Goal: Transaction & Acquisition: Purchase product/service

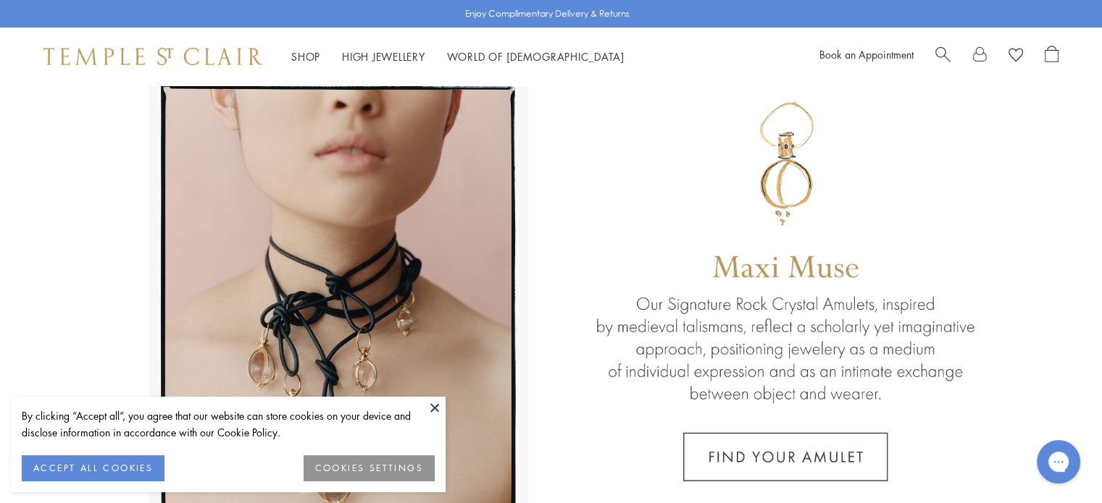
scroll to position [41, 0]
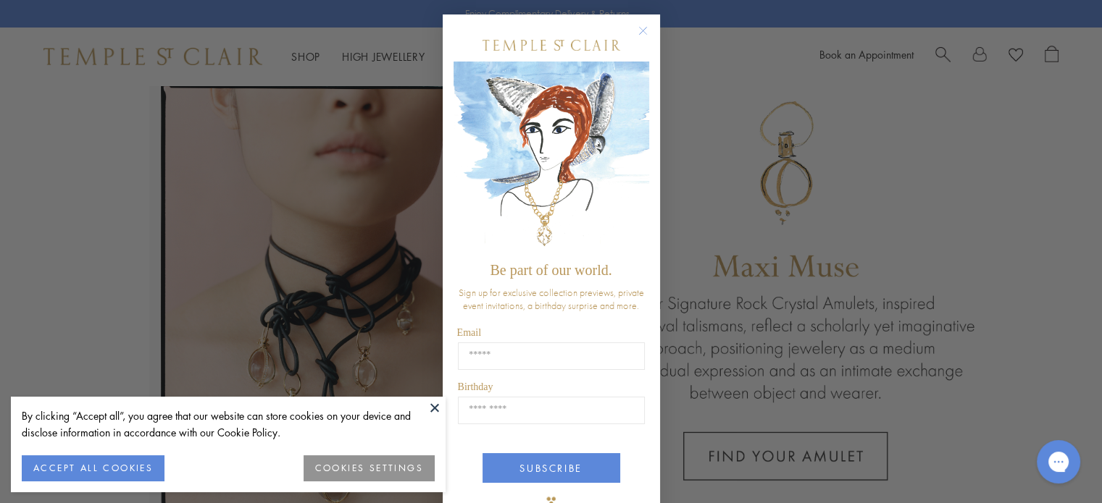
click at [637, 25] on circle "Close dialog" at bounding box center [642, 30] width 17 height 17
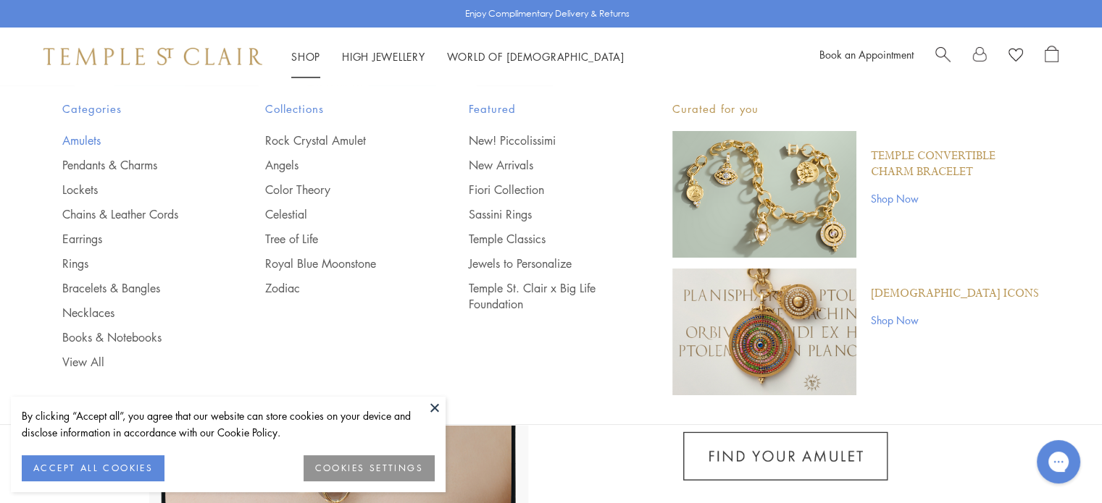
click at [79, 134] on link "Amulets" at bounding box center [135, 141] width 146 height 16
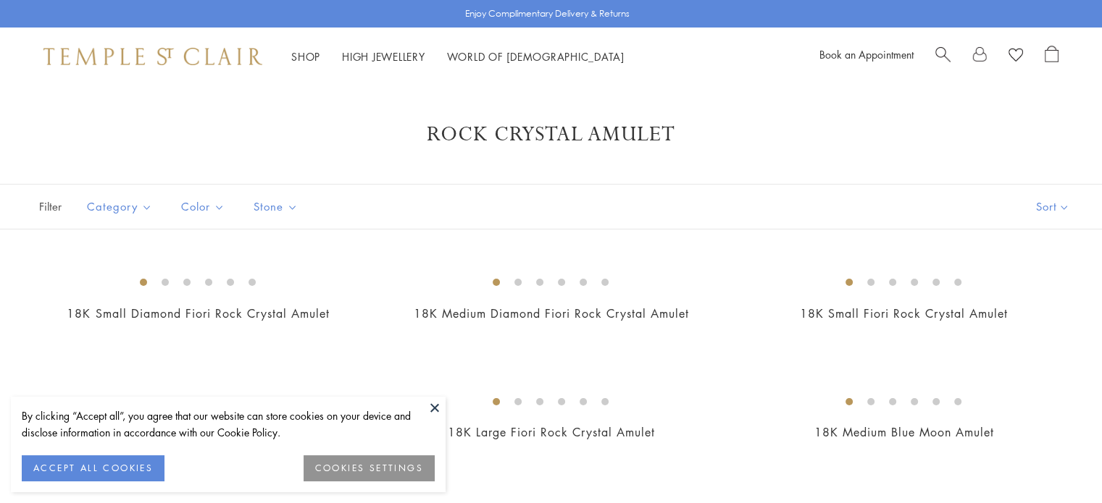
scroll to position [440, 0]
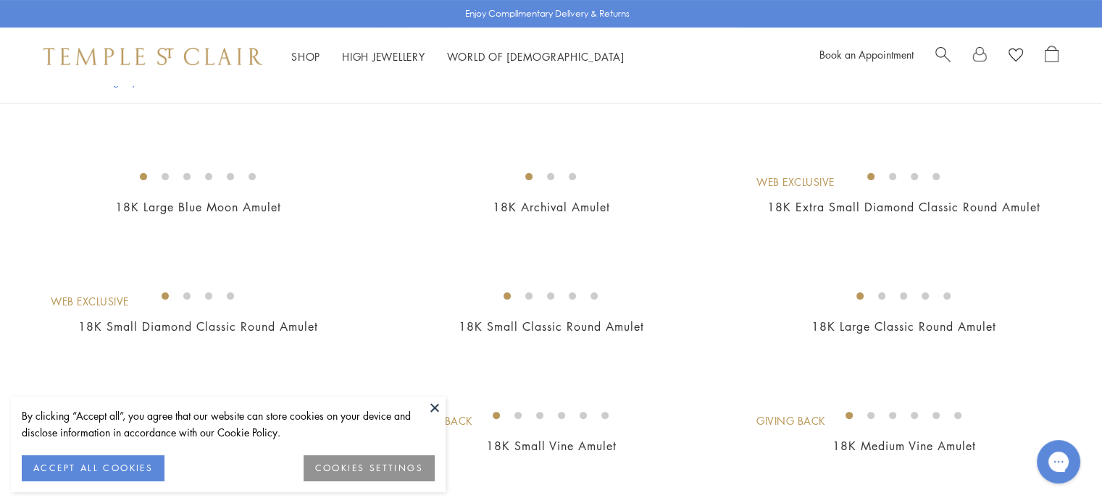
scroll to position [0, 0]
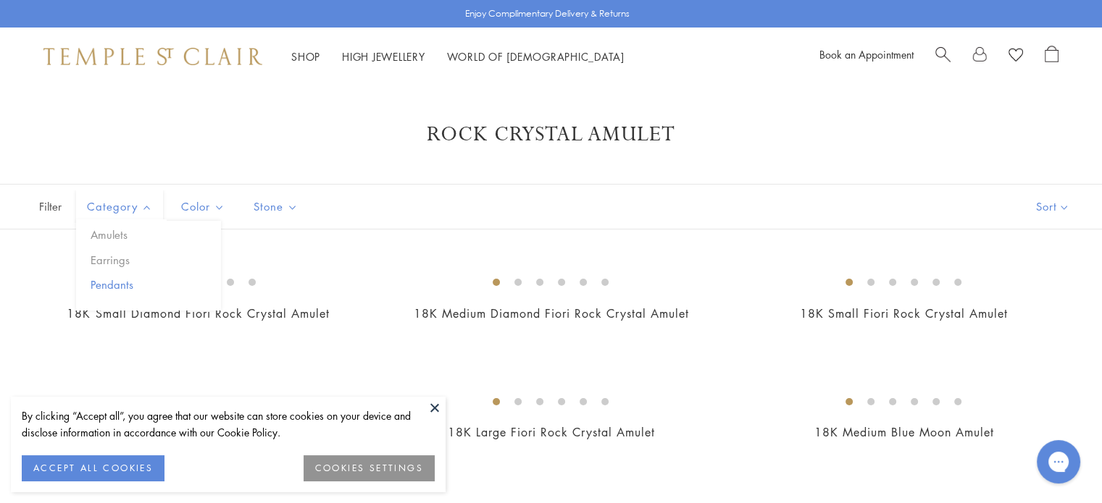
click at [127, 283] on button "Pendants" at bounding box center [154, 285] width 134 height 17
click at [441, 408] on button at bounding box center [435, 408] width 22 height 22
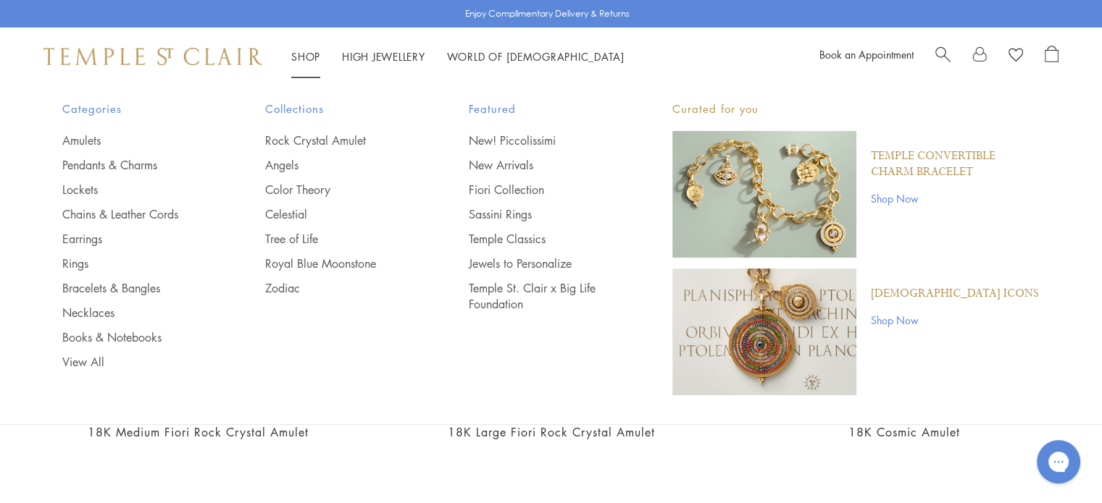
click at [298, 62] on li "Shop Shop Categories Amulets Pendants & Charms Lockets Chains & Leather Cords E…" at bounding box center [305, 57] width 29 height 18
click at [95, 313] on link "Necklaces" at bounding box center [135, 313] width 146 height 16
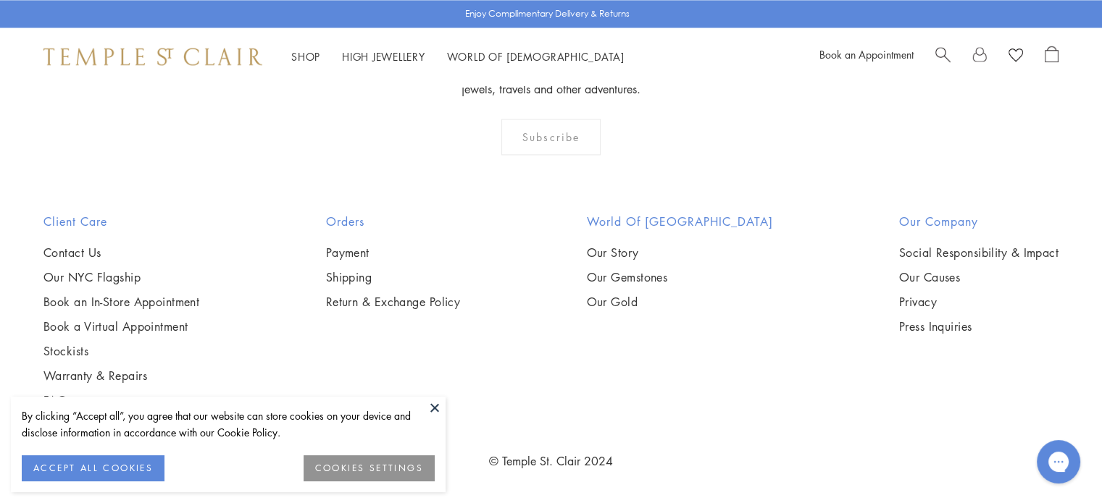
scroll to position [3430, 0]
click at [437, 408] on button at bounding box center [435, 408] width 22 height 22
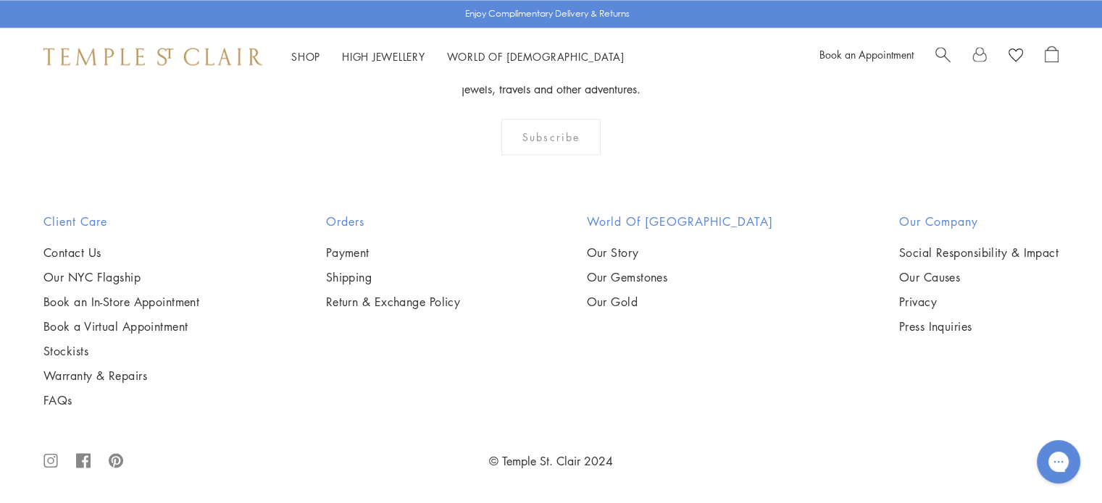
scroll to position [3710, 0]
click at [0, 0] on img at bounding box center [0, 0] width 0 height 0
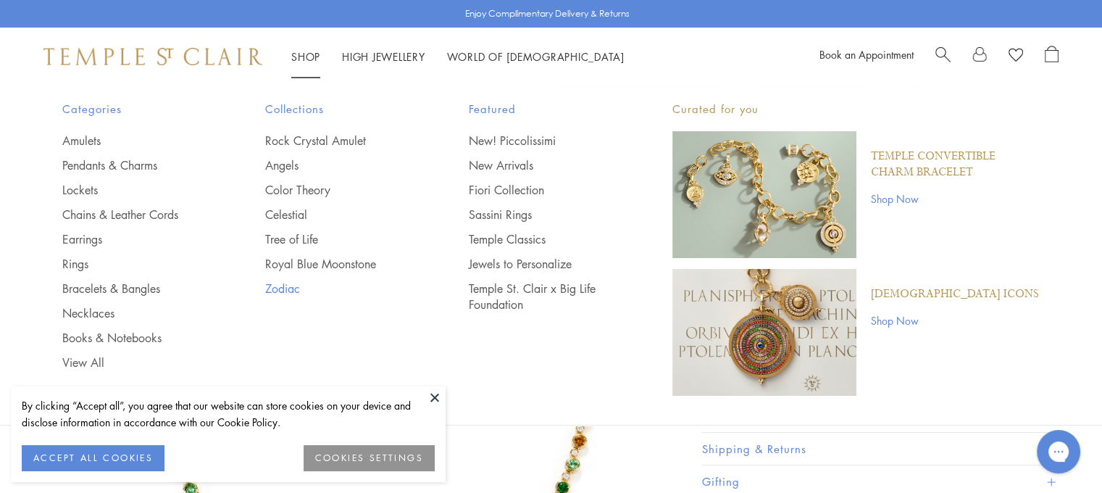
click at [285, 283] on link "Zodiac" at bounding box center [338, 288] width 146 height 16
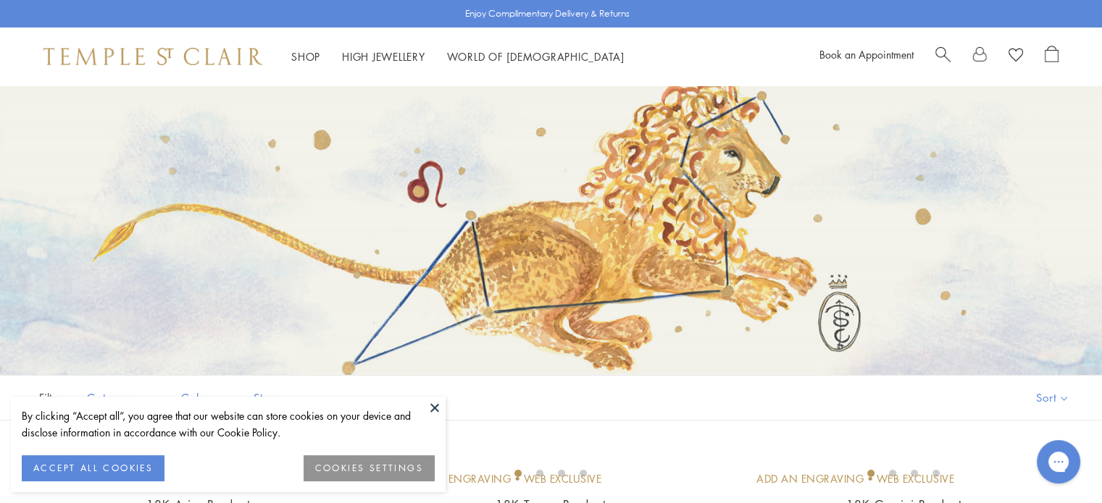
click at [435, 411] on button at bounding box center [435, 408] width 22 height 22
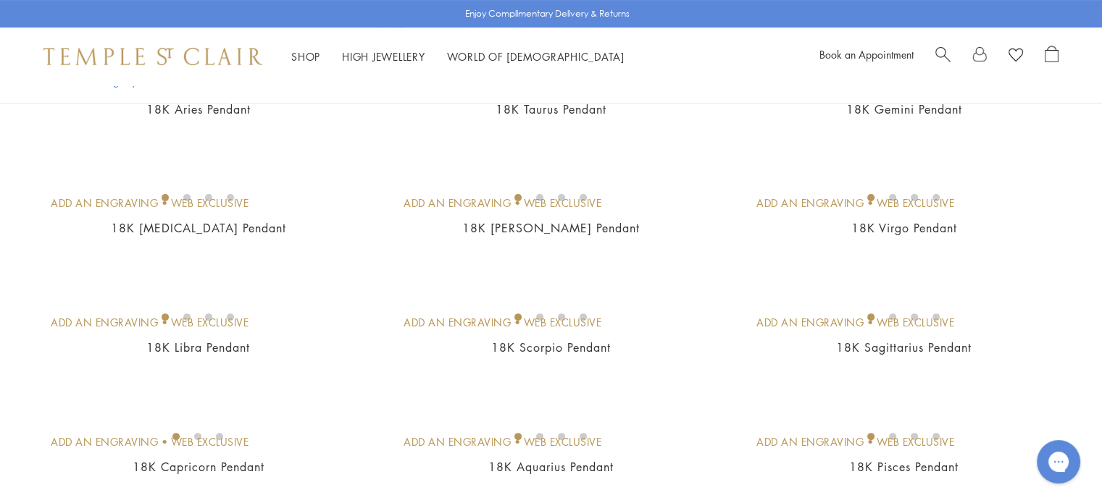
scroll to position [438, 0]
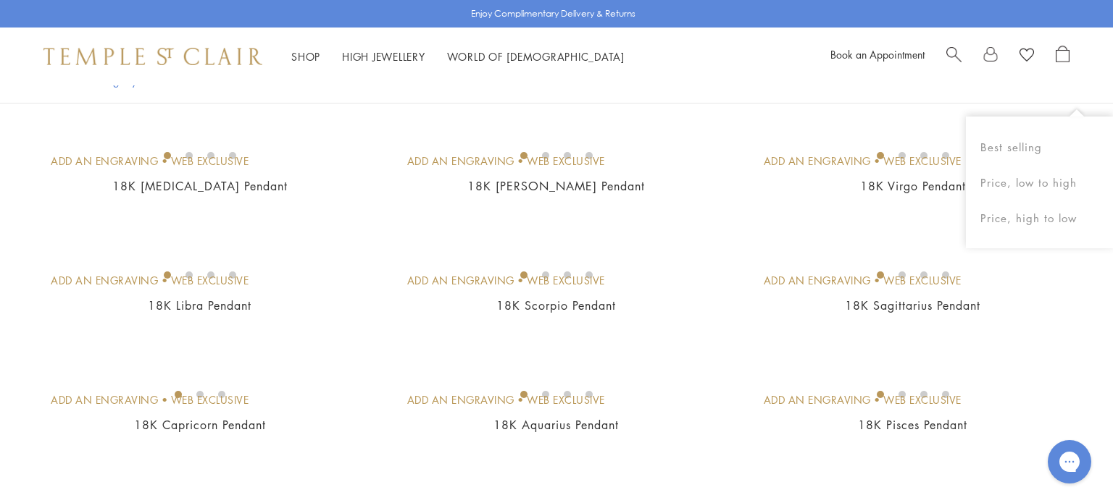
click at [0, 0] on img at bounding box center [0, 0] width 0 height 0
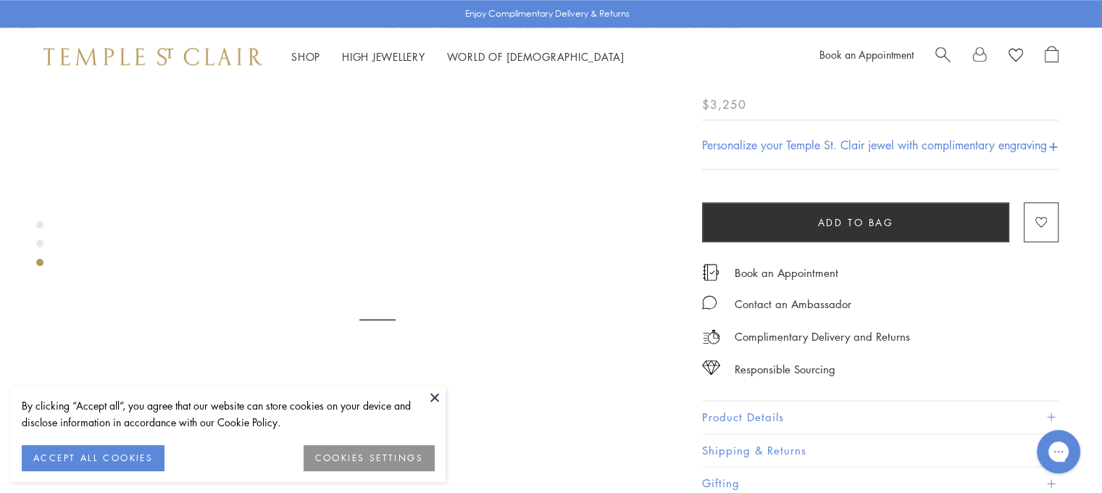
drag, startPoint x: 1112, startPoint y: 54, endPoint x: 1112, endPoint y: 238, distance: 183.3
click at [1101, 238] on html "By clicking “Accept all”, you agree that our website can store cookies on your …" at bounding box center [551, 378] width 1102 height 3423
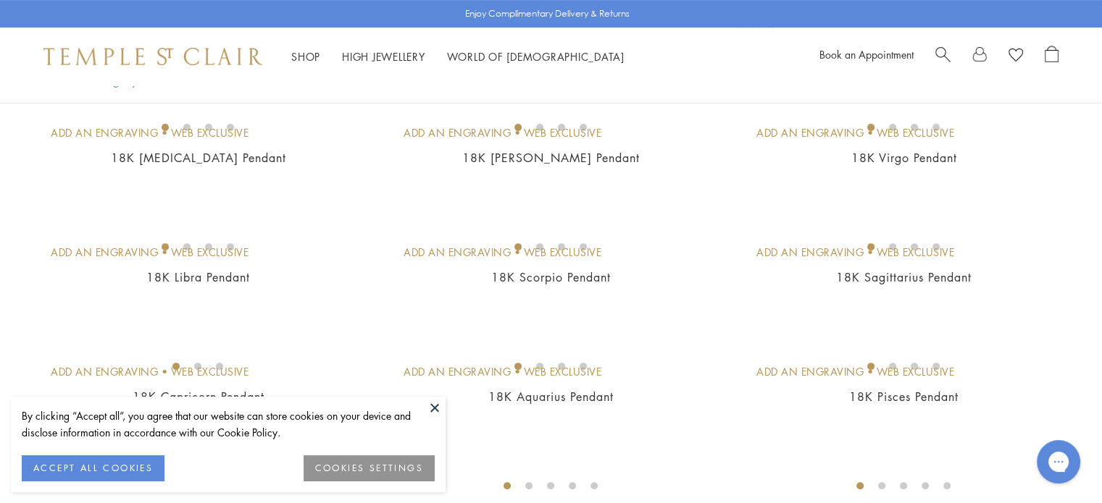
scroll to position [481, 0]
